Goal: Task Accomplishment & Management: Manage account settings

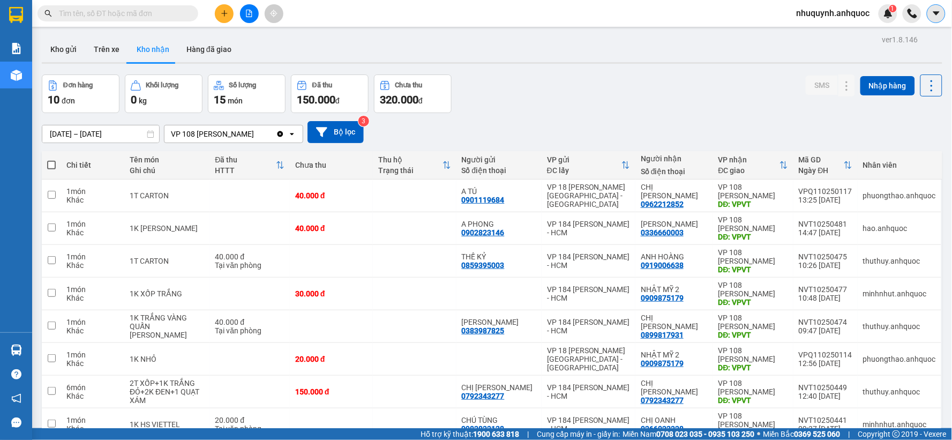
click at [937, 13] on icon "caret-down" at bounding box center [935, 13] width 6 height 4
click at [795, 7] on span "nhuquynh.anhquoc" at bounding box center [833, 12] width 91 height 13
click at [817, 32] on span "Đăng xuất" at bounding box center [837, 33] width 69 height 12
